Goal: Task Accomplishment & Management: Manage account settings

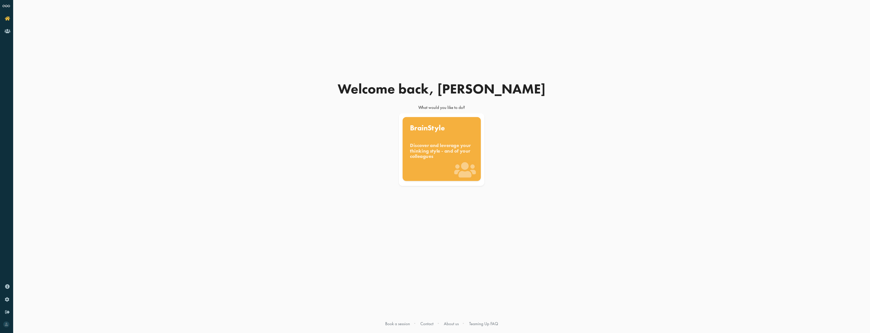
drag, startPoint x: 447, startPoint y: 140, endPoint x: 453, endPoint y: 140, distance: 6.3
click at [447, 140] on div "BrainStyle Discover and leverage your thinking style - and of your colleagues" at bounding box center [441, 149] width 78 height 64
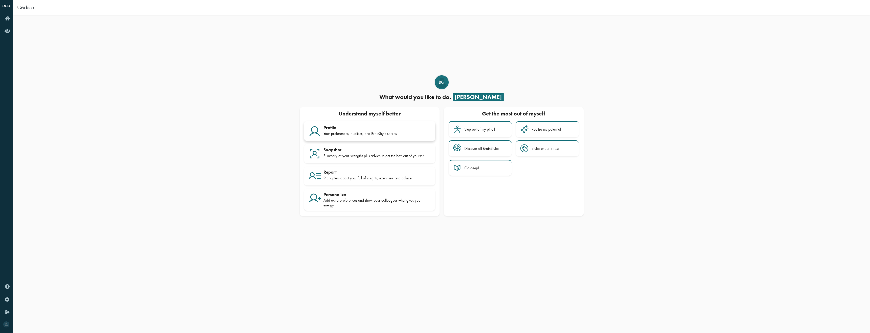
click at [368, 130] on div "Profile" at bounding box center [378, 127] width 108 height 5
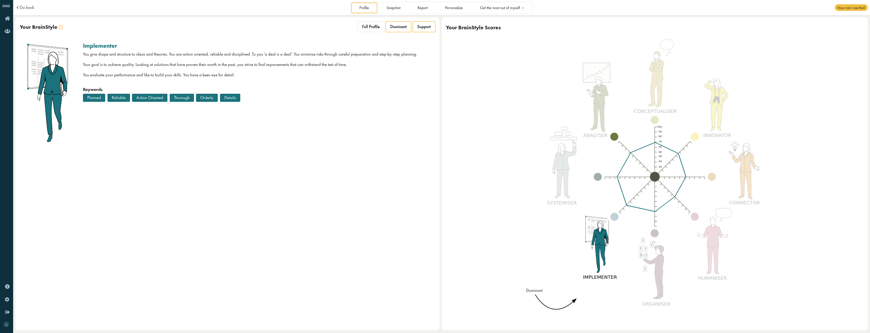
click at [427, 31] on div "Support" at bounding box center [424, 27] width 23 height 11
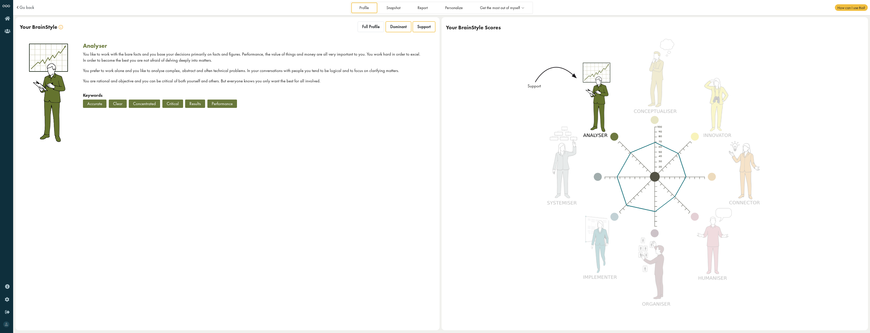
click at [397, 26] on span "Dominant" at bounding box center [398, 26] width 16 height 5
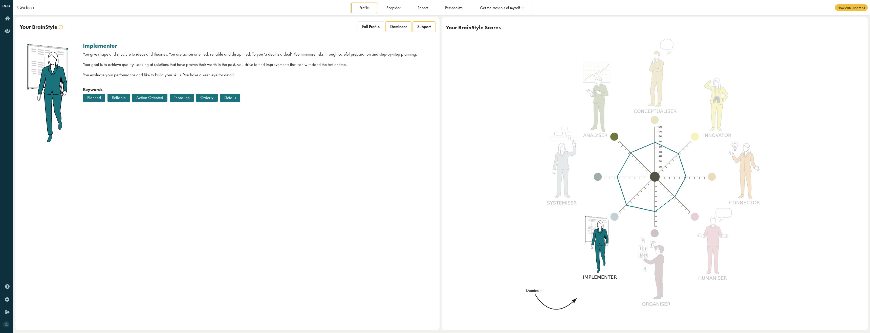
click at [425, 27] on span "Support" at bounding box center [423, 26] width 13 height 5
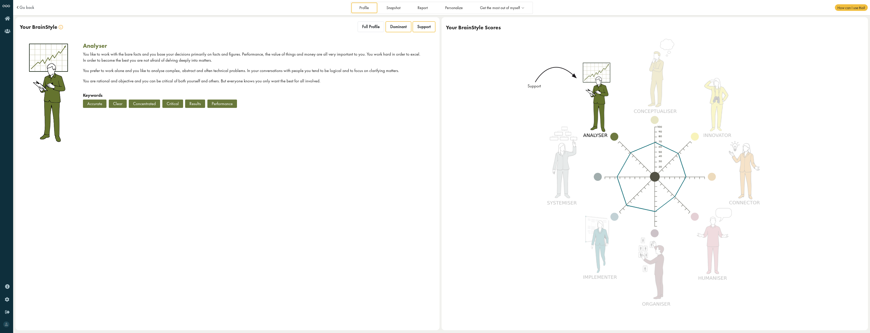
click at [406, 27] on span "Dominant" at bounding box center [398, 26] width 16 height 5
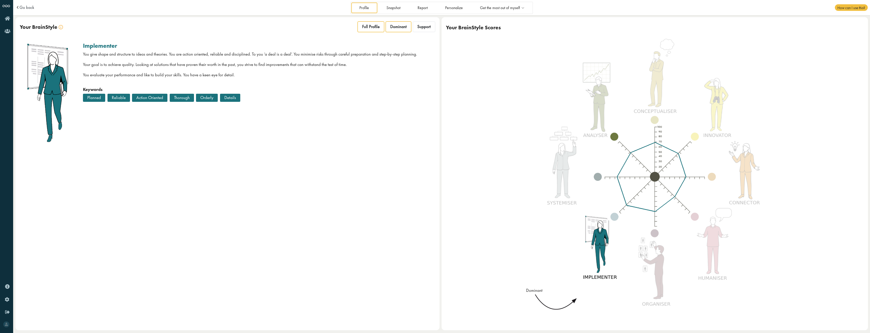
click at [372, 28] on span "Full Profile" at bounding box center [370, 26] width 17 height 5
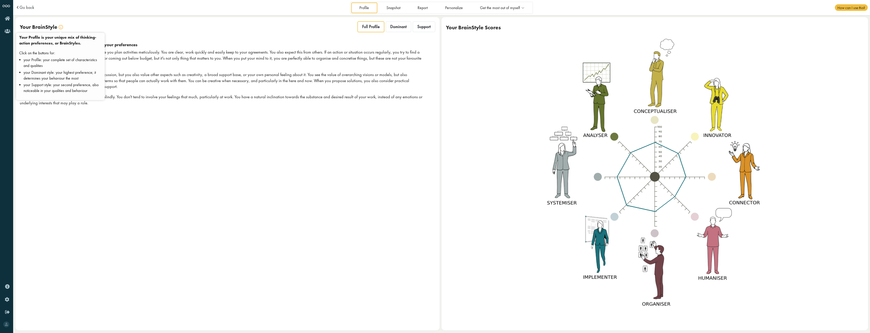
click at [61, 29] on img at bounding box center [61, 27] width 4 height 4
click at [401, 5] on link "Snapshot" at bounding box center [393, 8] width 30 height 10
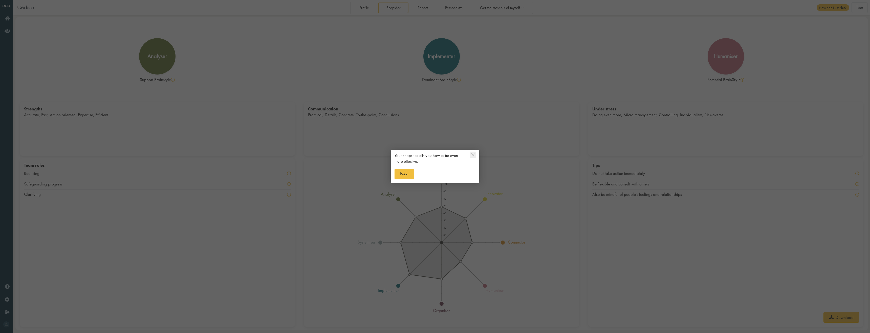
click at [414, 178] on div "Your snapshot tells you how to be even more effective. Next" at bounding box center [435, 168] width 89 height 32
click at [408, 176] on button "Next" at bounding box center [405, 174] width 20 height 11
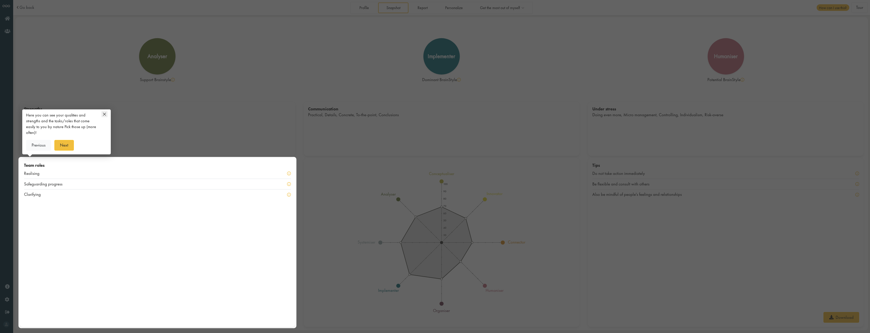
click at [106, 113] on icon at bounding box center [104, 114] width 6 height 6
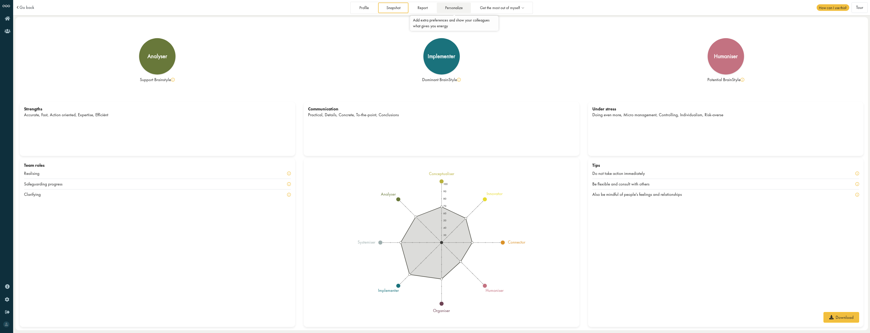
click at [451, 7] on link "Personalize" at bounding box center [454, 8] width 34 height 10
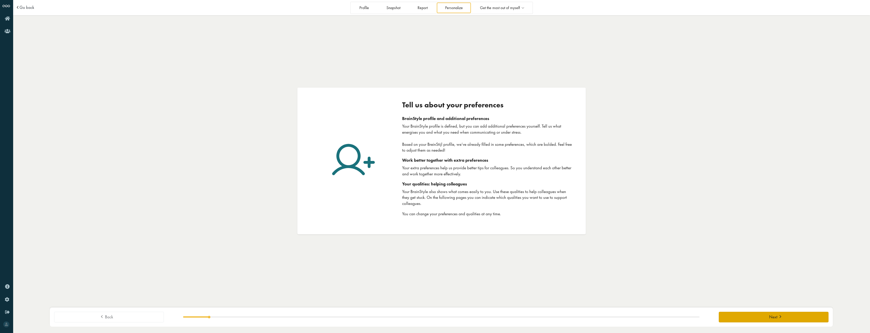
click at [784, 320] on button "Next" at bounding box center [774, 317] width 110 height 11
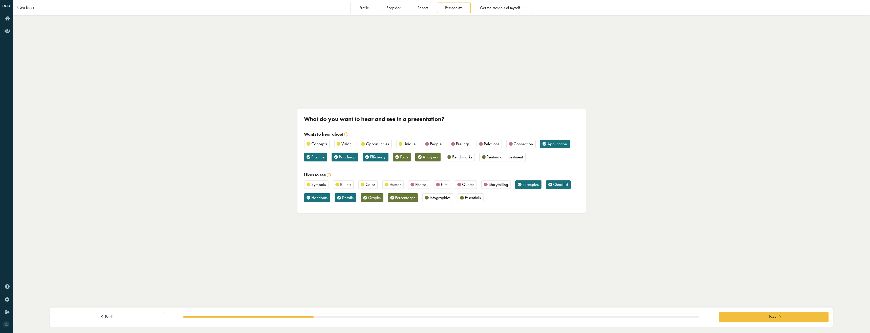
click at [445, 199] on span "Infographics" at bounding box center [440, 198] width 21 height 6
click at [145, 125] on div "What do you want to hear and see in a presentation? Wants to hear about Concept…" at bounding box center [441, 161] width 857 height 288
click at [129, 317] on button "Back" at bounding box center [109, 317] width 110 height 11
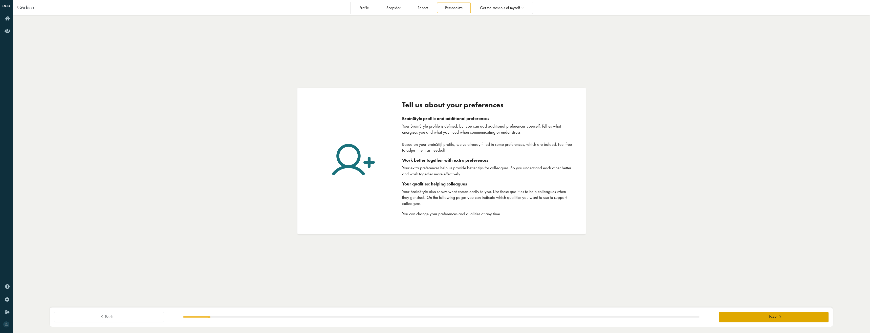
click at [751, 318] on button "Next" at bounding box center [774, 317] width 110 height 11
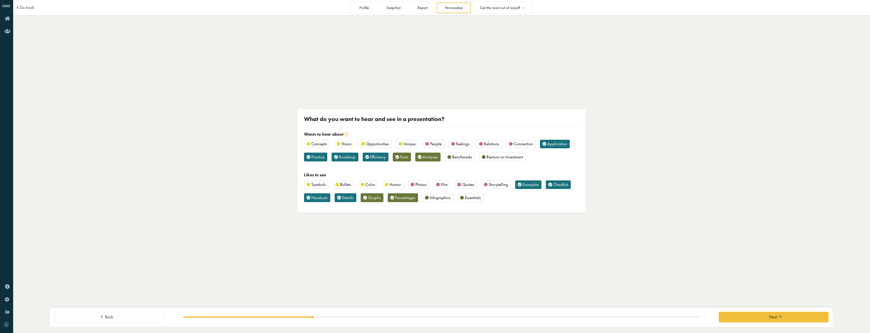
click at [350, 134] on div "Wants to hear about" at bounding box center [441, 135] width 275 height 6
click at [348, 135] on img at bounding box center [346, 135] width 4 height 4
click at [735, 319] on button "Next" at bounding box center [774, 317] width 110 height 11
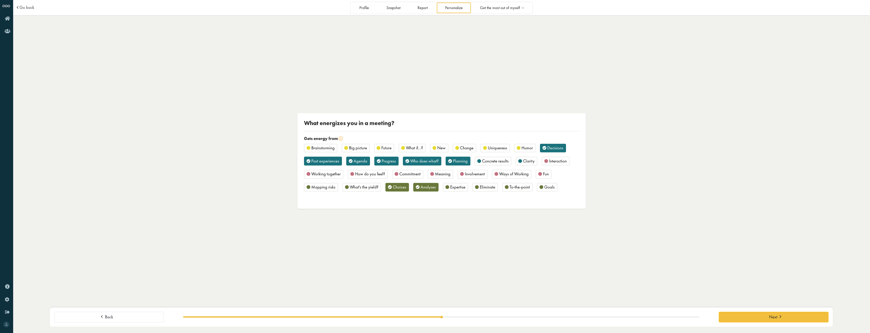
click at [501, 149] on span "Uniqueness" at bounding box center [497, 148] width 19 height 6
click at [500, 161] on span "Concrete results" at bounding box center [495, 161] width 27 height 6
click at [520, 148] on div "Humor" at bounding box center [525, 148] width 22 height 9
click at [401, 176] on span "Commitment" at bounding box center [409, 174] width 21 height 6
click at [516, 188] on span "To-the-point" at bounding box center [520, 187] width 20 height 6
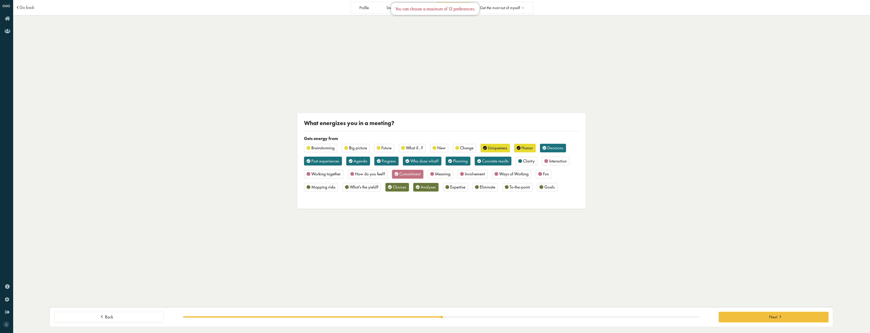
click at [519, 188] on span "To-the-point" at bounding box center [520, 187] width 20 height 6
click at [723, 322] on button "Next" at bounding box center [774, 317] width 110 height 11
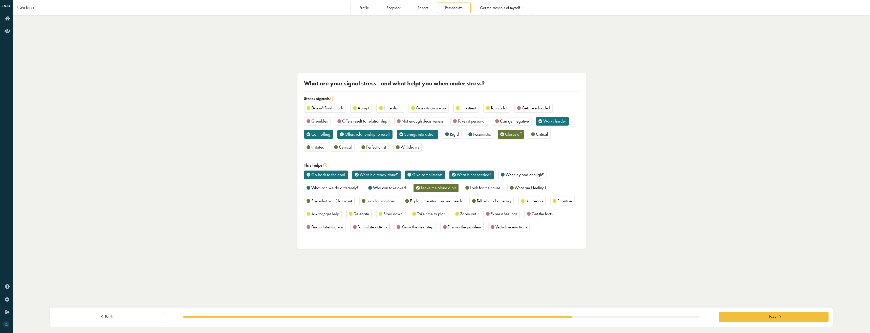
click at [385, 137] on span "Offers relationship to result" at bounding box center [367, 135] width 45 height 6
click at [402, 150] on span "Withdraws" at bounding box center [410, 147] width 18 height 6
click at [430, 106] on span "Goes its own way" at bounding box center [431, 108] width 30 height 6
click at [430, 111] on span "Goes its own way" at bounding box center [431, 108] width 30 height 6
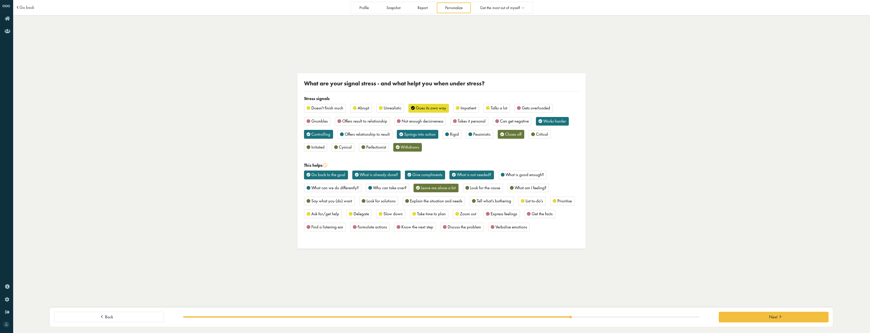
click at [430, 111] on span "Goes its own way" at bounding box center [431, 108] width 30 height 6
click at [324, 149] on span "Irritated" at bounding box center [317, 147] width 13 height 6
click at [494, 189] on span "Look for the cause" at bounding box center [485, 188] width 30 height 6
click at [526, 174] on span "What is good enough?" at bounding box center [525, 175] width 38 height 6
click at [536, 199] on span "List to-do's" at bounding box center [534, 201] width 17 height 6
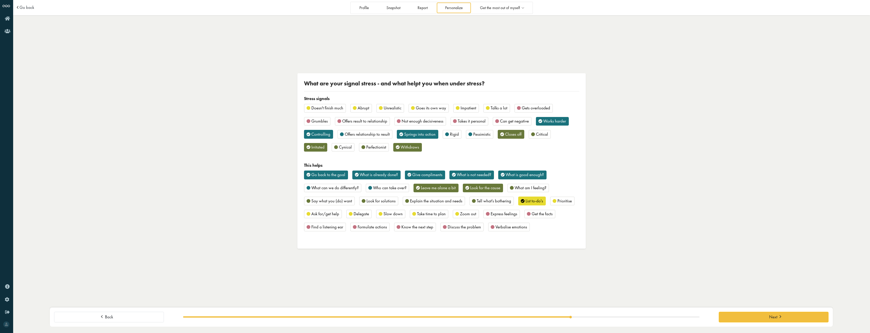
click at [537, 220] on div "Go back to the goal What is already done? Give compliments What is not needed? …" at bounding box center [441, 203] width 275 height 65
click at [537, 216] on span "Get the facts" at bounding box center [542, 214] width 21 height 6
click at [505, 214] on span "Express feelings" at bounding box center [504, 214] width 27 height 6
click at [485, 174] on span "What is not needed?" at bounding box center [474, 175] width 34 height 6
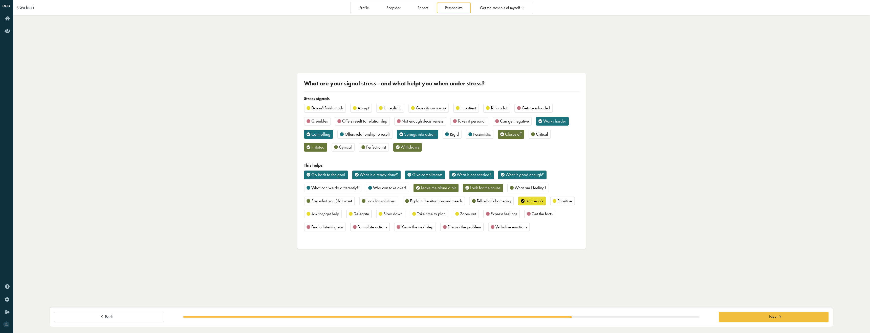
click at [328, 230] on span "Find a listening ear" at bounding box center [327, 227] width 32 height 6
click at [343, 176] on span "Go back to the goal" at bounding box center [328, 175] width 34 height 6
click at [332, 215] on span "Ask for/get help" at bounding box center [325, 214] width 28 height 6
click at [362, 228] on span "Formulate actions" at bounding box center [372, 227] width 29 height 6
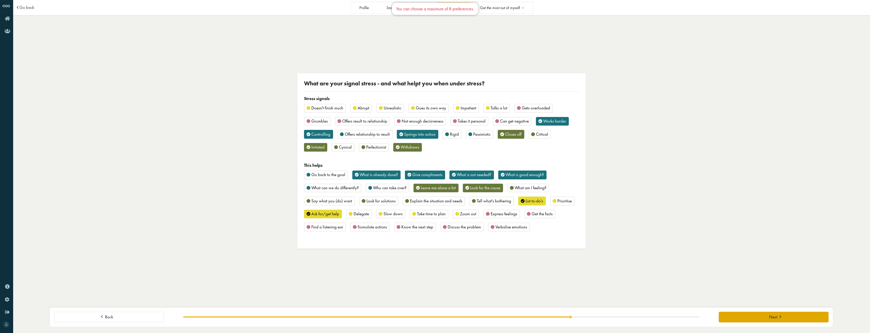
click at [735, 315] on button "Next" at bounding box center [774, 317] width 110 height 11
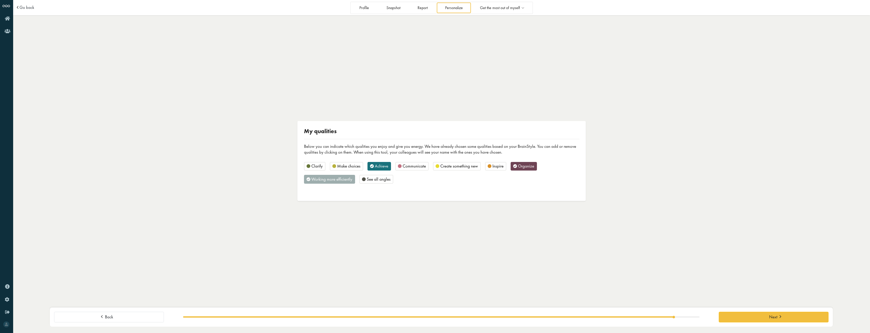
click at [496, 164] on span "Inspire" at bounding box center [498, 166] width 11 height 6
click at [468, 165] on span "Create something new" at bounding box center [459, 166] width 38 height 6
click at [380, 182] on span "See all angles" at bounding box center [379, 180] width 24 height 6
click at [320, 166] on span "Clarify" at bounding box center [316, 166] width 11 height 6
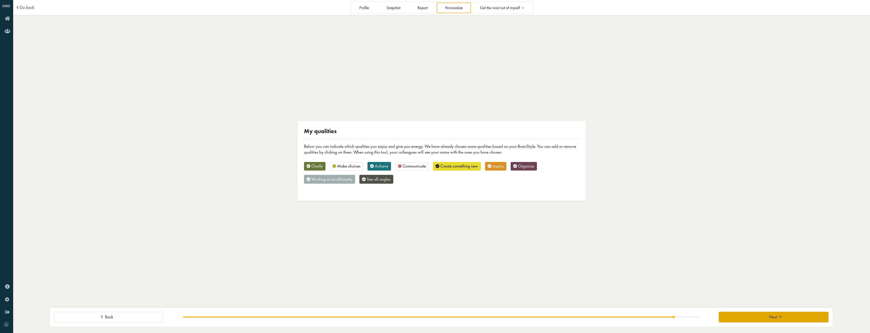
click at [737, 313] on button "Next" at bounding box center [774, 317] width 110 height 11
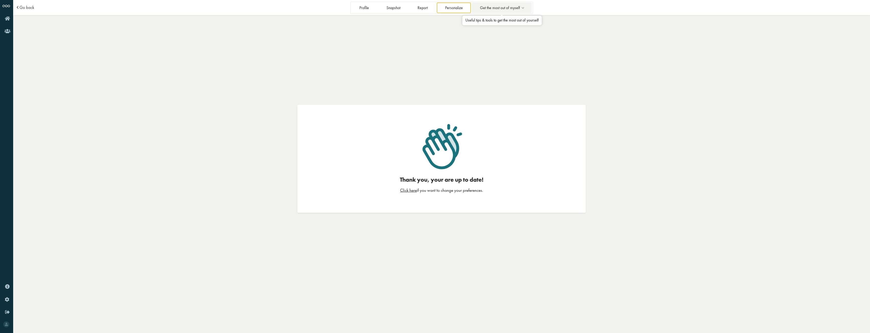
click at [489, 10] on link "Get the most out of myself" at bounding box center [502, 8] width 60 height 10
click at [370, 8] on link "Profile" at bounding box center [364, 8] width 26 height 10
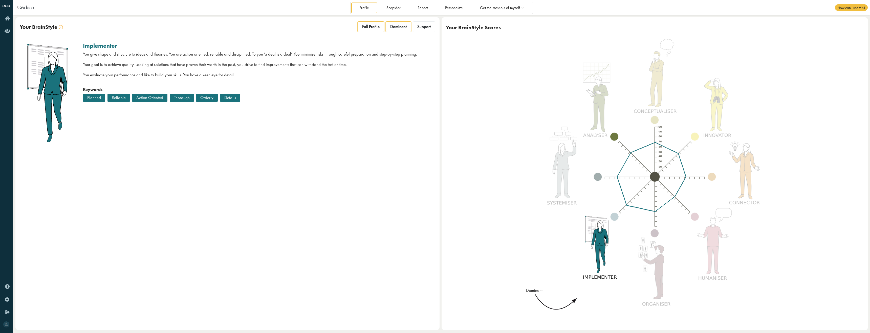
click at [370, 29] on span "Full Profile" at bounding box center [370, 26] width 17 height 5
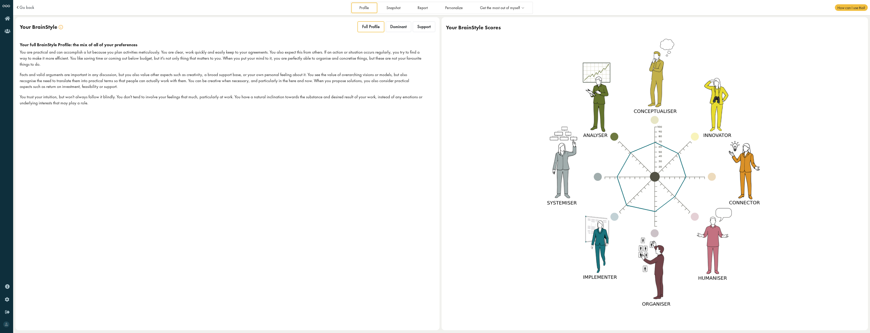
click at [660, 83] on img at bounding box center [655, 177] width 234 height 278
